Goal: Transaction & Acquisition: Purchase product/service

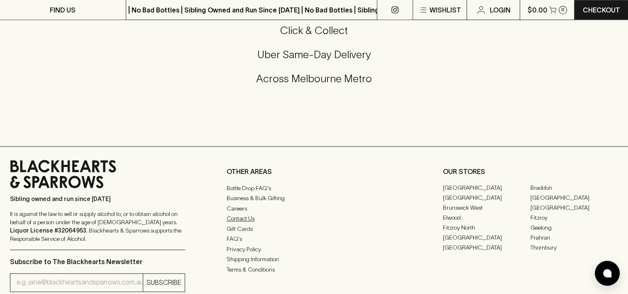
scroll to position [848, 0]
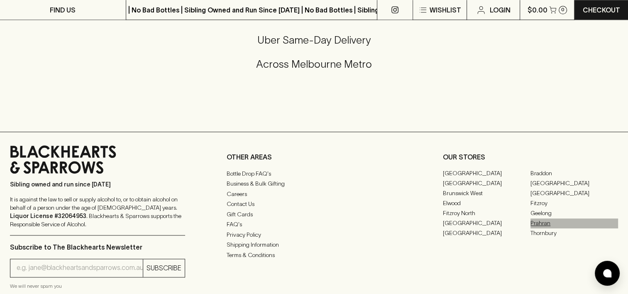
click at [536, 219] on link "Prahran" at bounding box center [574, 223] width 88 height 10
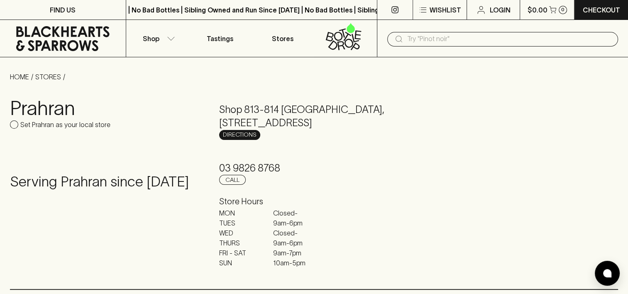
click at [242, 136] on link "Directions" at bounding box center [239, 135] width 41 height 10
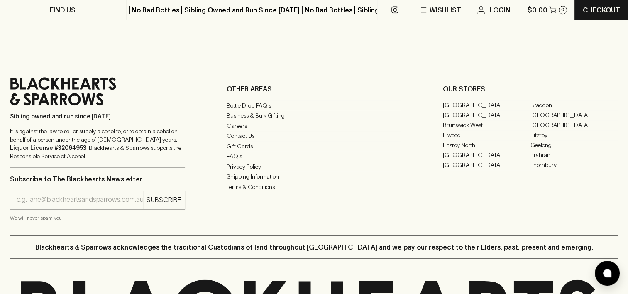
scroll to position [871, 0]
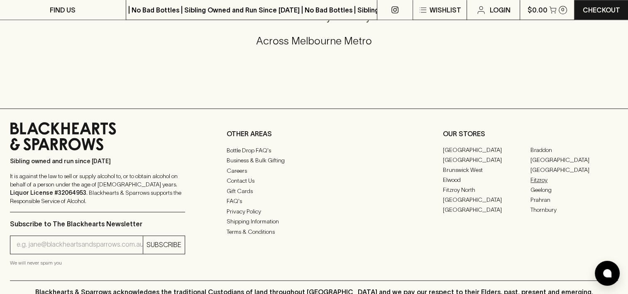
click at [538, 175] on link "Fitzroy" at bounding box center [574, 180] width 88 height 10
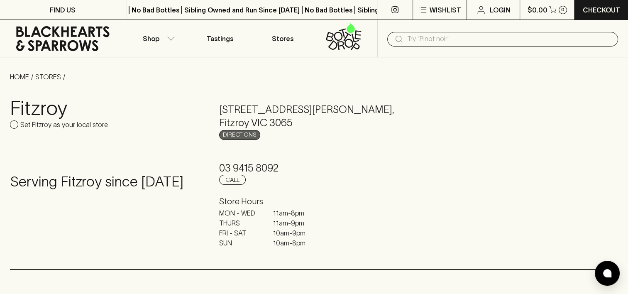
click at [234, 133] on link "Directions" at bounding box center [239, 135] width 41 height 10
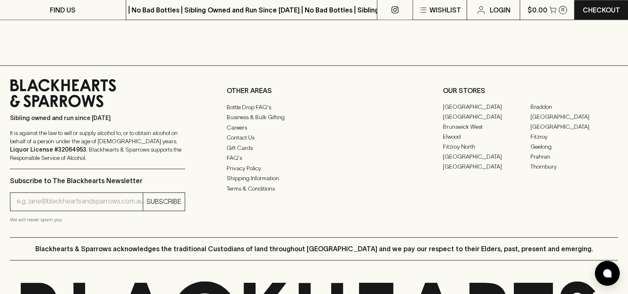
scroll to position [954, 0]
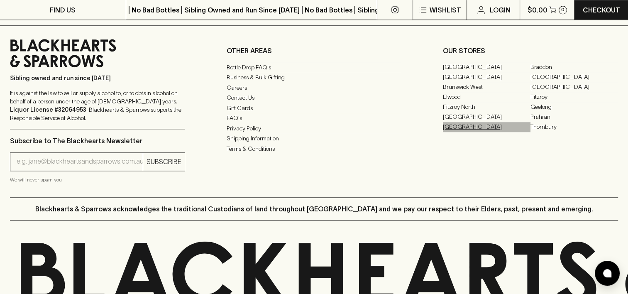
click at [460, 124] on link "[GEOGRAPHIC_DATA]" at bounding box center [487, 127] width 88 height 10
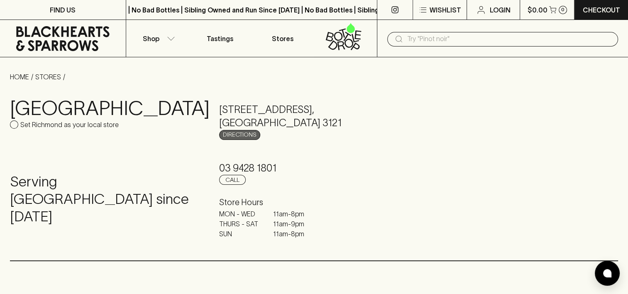
click at [237, 133] on link "Directions" at bounding box center [239, 135] width 41 height 10
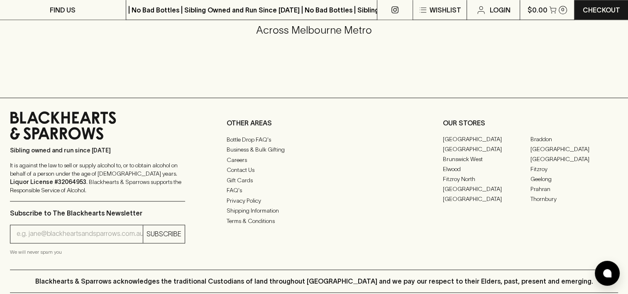
scroll to position [848, 0]
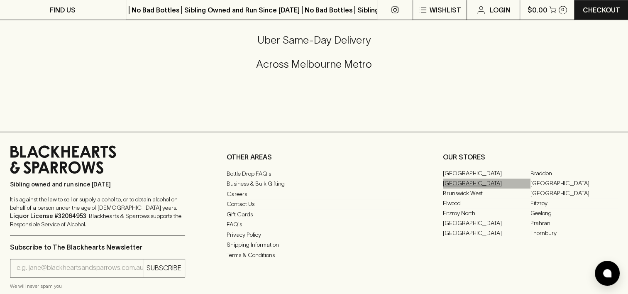
click at [455, 179] on link "[GEOGRAPHIC_DATA]" at bounding box center [487, 183] width 88 height 10
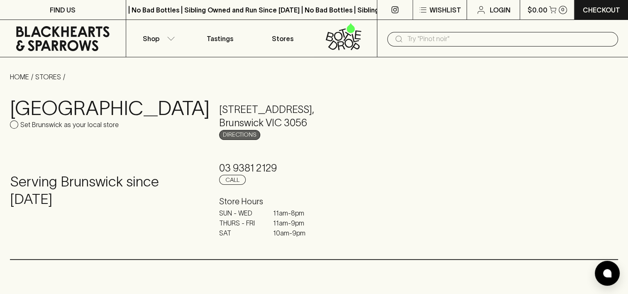
click at [231, 131] on link "Directions" at bounding box center [239, 135] width 41 height 10
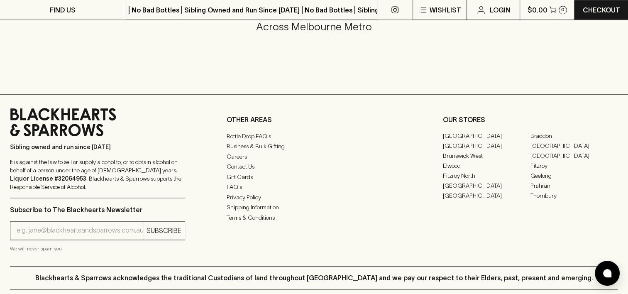
scroll to position [871, 0]
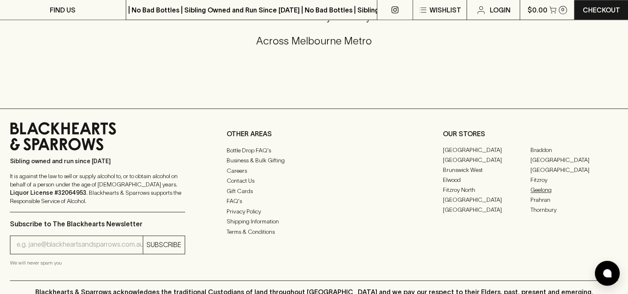
click at [538, 186] on link "Geelong" at bounding box center [574, 190] width 88 height 10
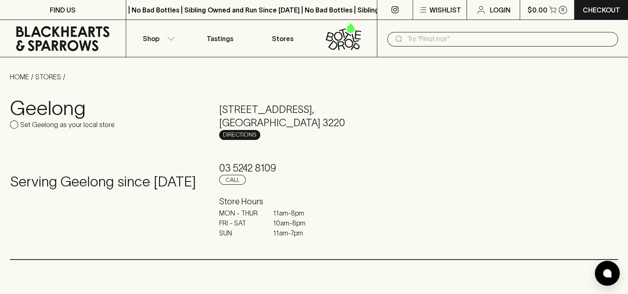
click at [241, 136] on link "Directions" at bounding box center [239, 135] width 41 height 10
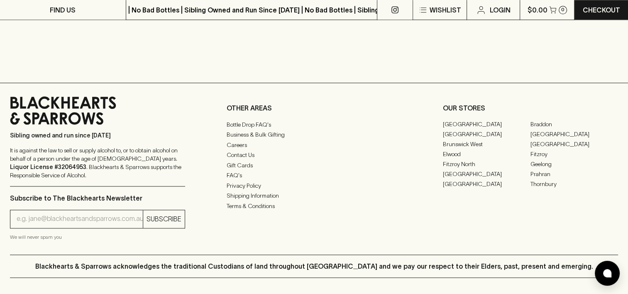
scroll to position [995, 0]
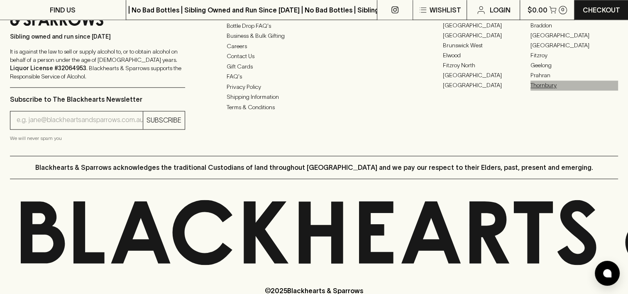
click at [545, 82] on link "Thornbury" at bounding box center [574, 85] width 88 height 10
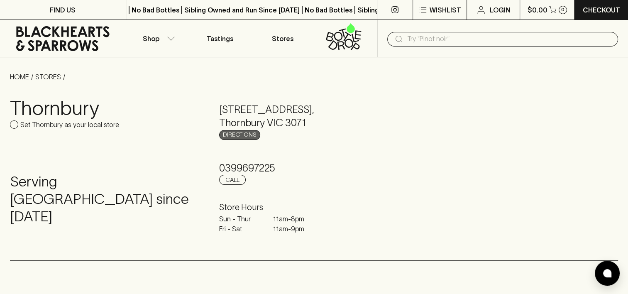
click at [241, 136] on link "Directions" at bounding box center [239, 135] width 41 height 10
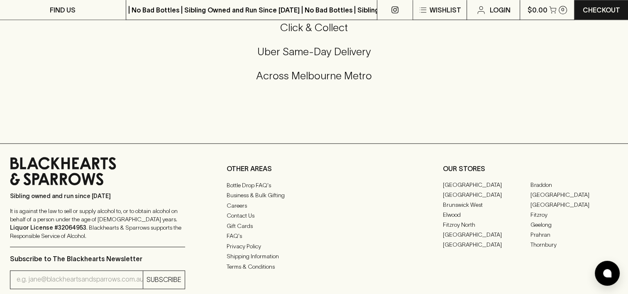
scroll to position [954, 0]
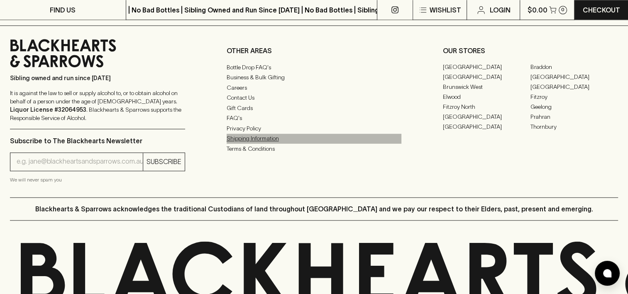
click at [256, 141] on link "Shipping Information" at bounding box center [313, 139] width 175 height 10
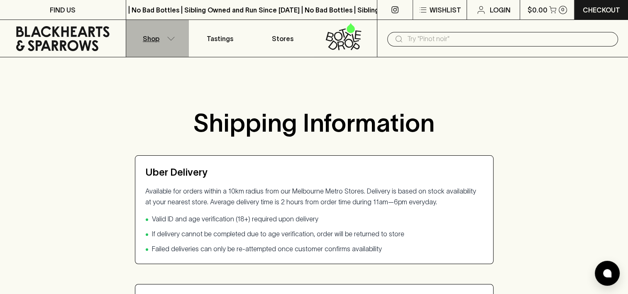
click at [148, 42] on p "Shop" at bounding box center [151, 39] width 17 height 10
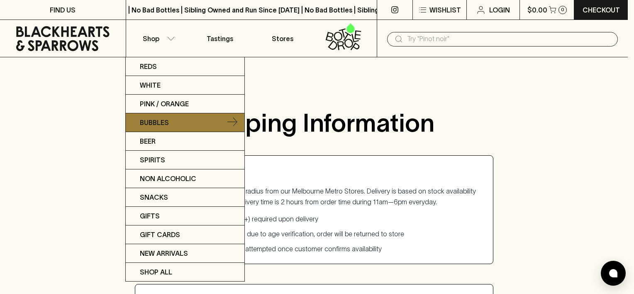
click at [153, 120] on p "Bubbles" at bounding box center [154, 122] width 29 height 10
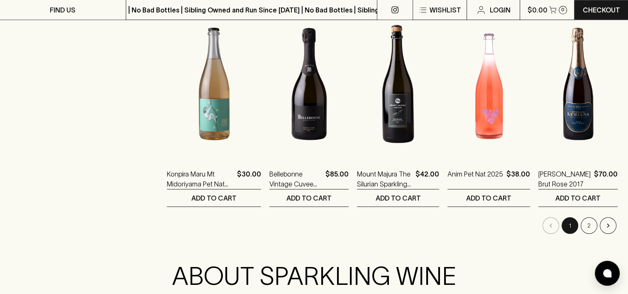
scroll to position [830, 0]
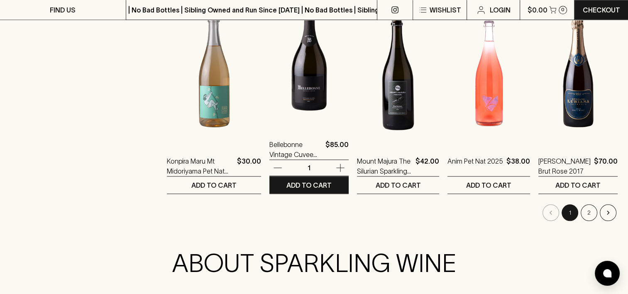
click at [271, 93] on img at bounding box center [308, 54] width 79 height 145
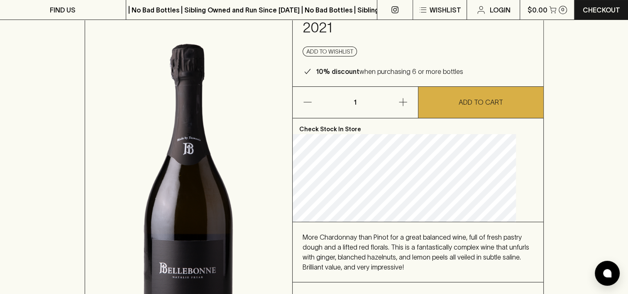
scroll to position [124, 0]
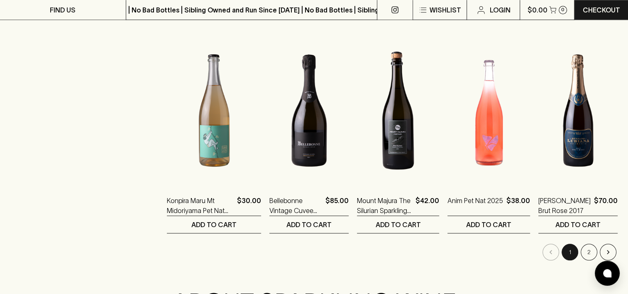
scroll to position [871, 0]
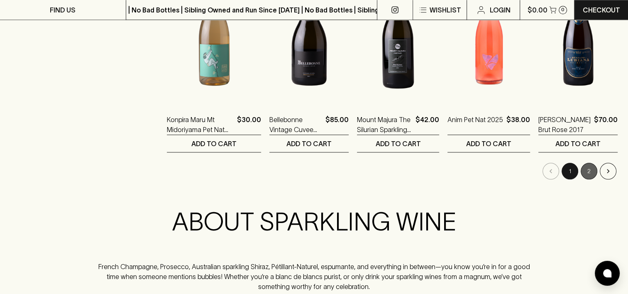
click at [592, 168] on button "2" at bounding box center [588, 171] width 17 height 17
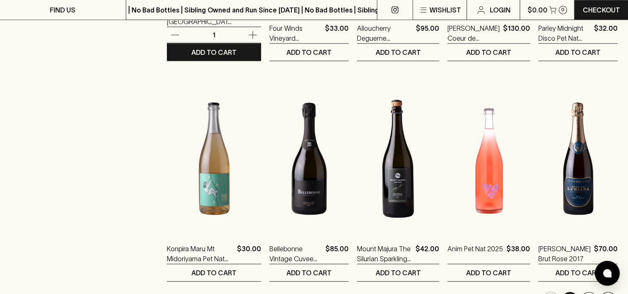
scroll to position [747, 0]
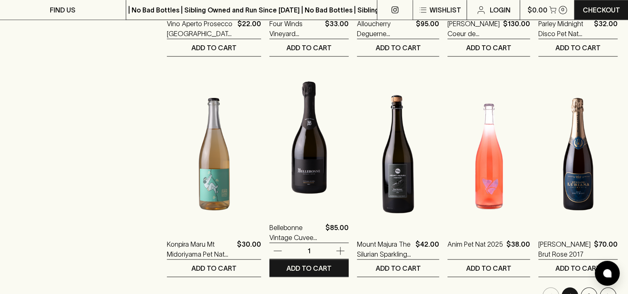
click at [272, 151] on img at bounding box center [308, 137] width 79 height 145
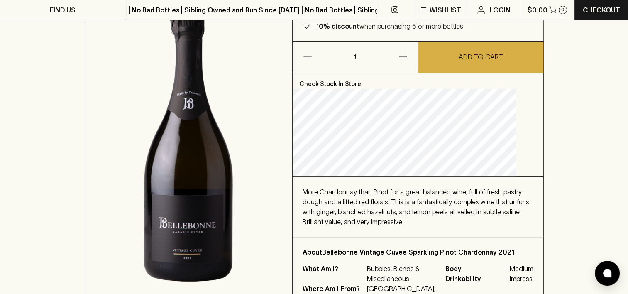
scroll to position [124, 0]
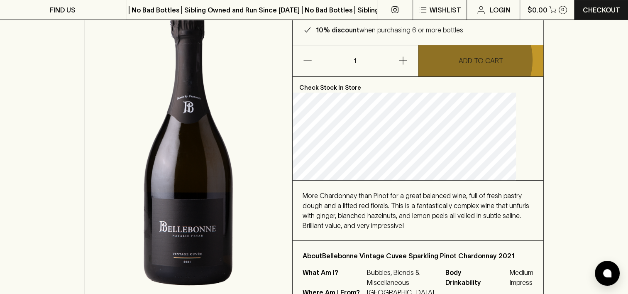
click at [470, 60] on p "ADD TO CART" at bounding box center [480, 61] width 44 height 10
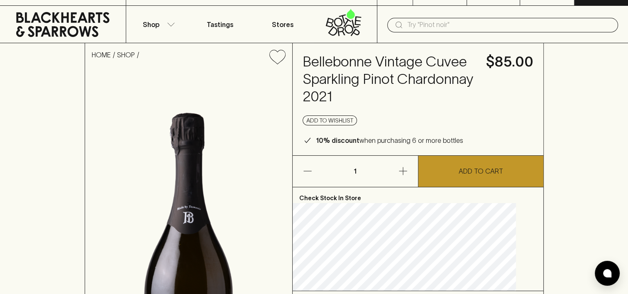
scroll to position [0, 0]
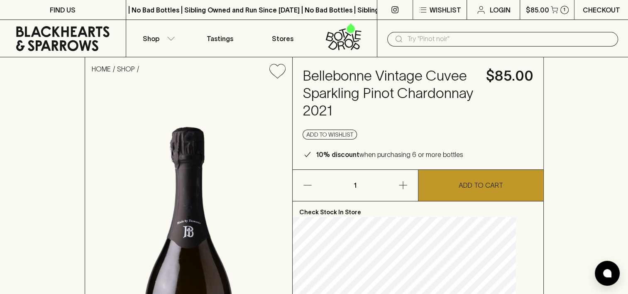
click at [597, 11] on p "Checkout" at bounding box center [600, 10] width 37 height 10
